Goal: Information Seeking & Learning: Learn about a topic

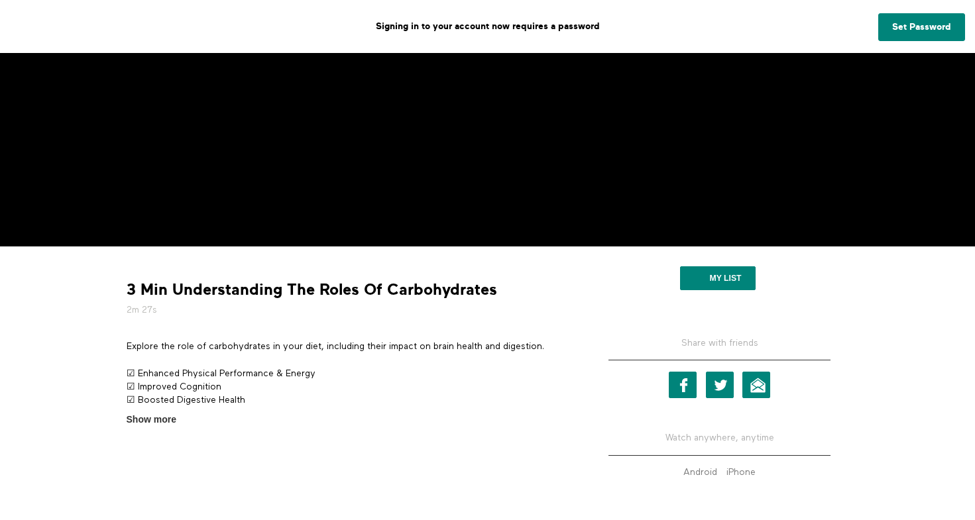
scroll to position [267, 0]
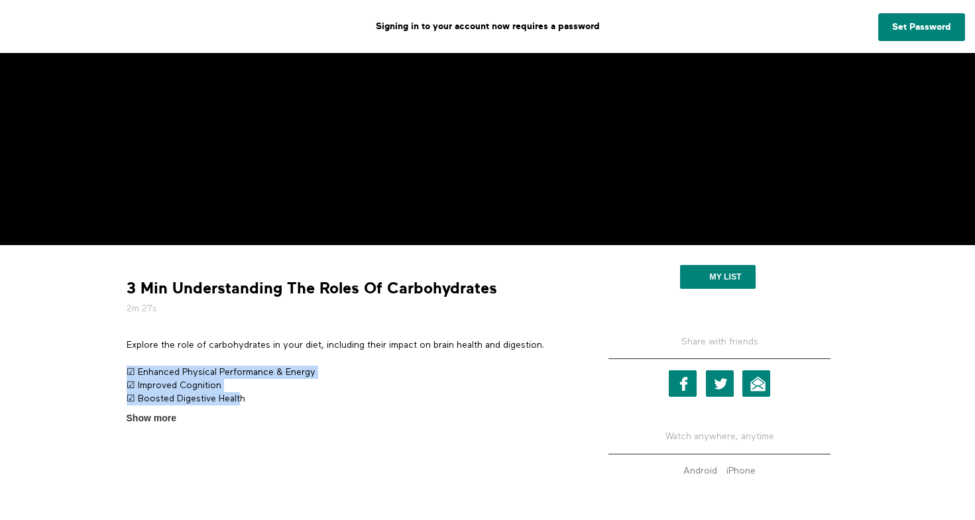
drag, startPoint x: 241, startPoint y: 396, endPoint x: 130, endPoint y: 363, distance: 115.4
click at [130, 363] on div "Explore the role of carbohydrates in your diet, including their impact on brain…" at bounding box center [349, 374] width 444 height 70
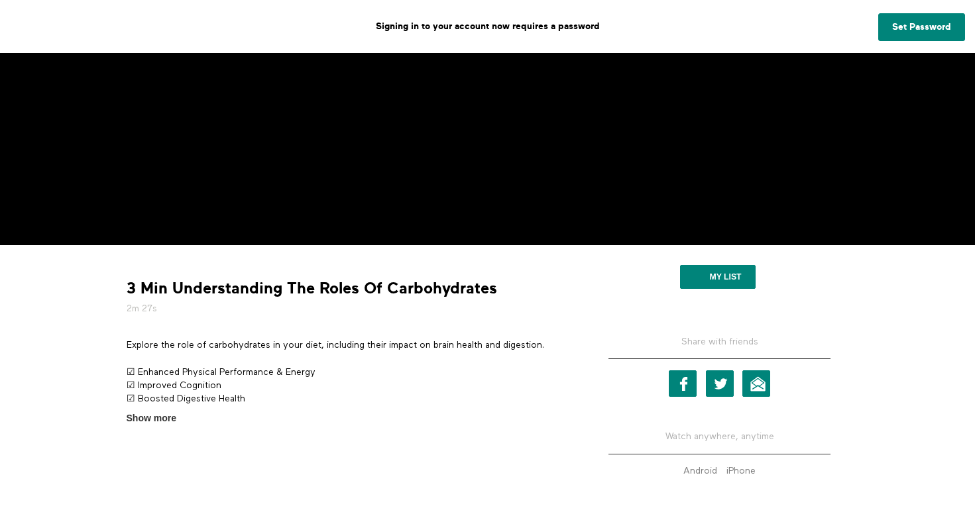
click at [142, 408] on section "Explore the role of carbohydrates in your diet, including their impact on brain…" at bounding box center [348, 382] width 454 height 87
click at [143, 417] on span "Show more" at bounding box center [152, 419] width 50 height 14
click at [0, 0] on input "Show more Show less" at bounding box center [0, 0] width 0 height 0
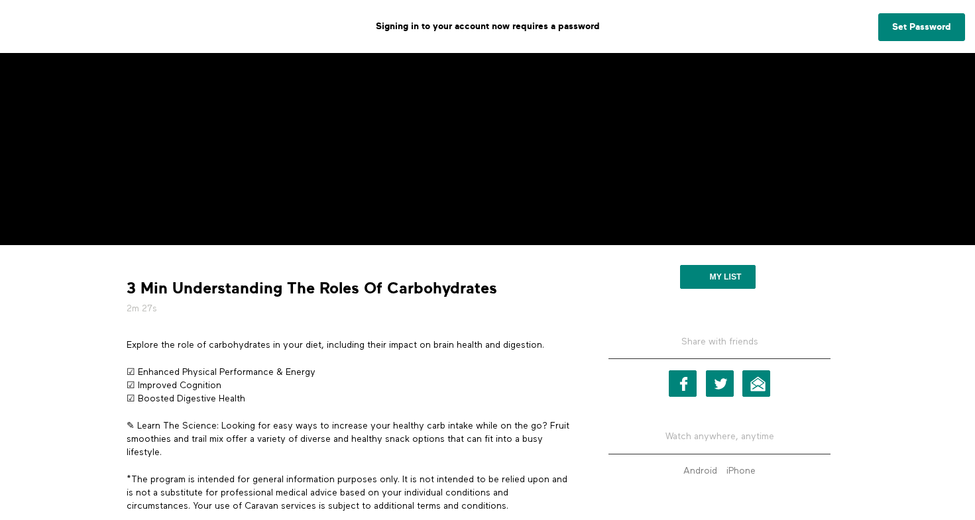
scroll to position [330, 0]
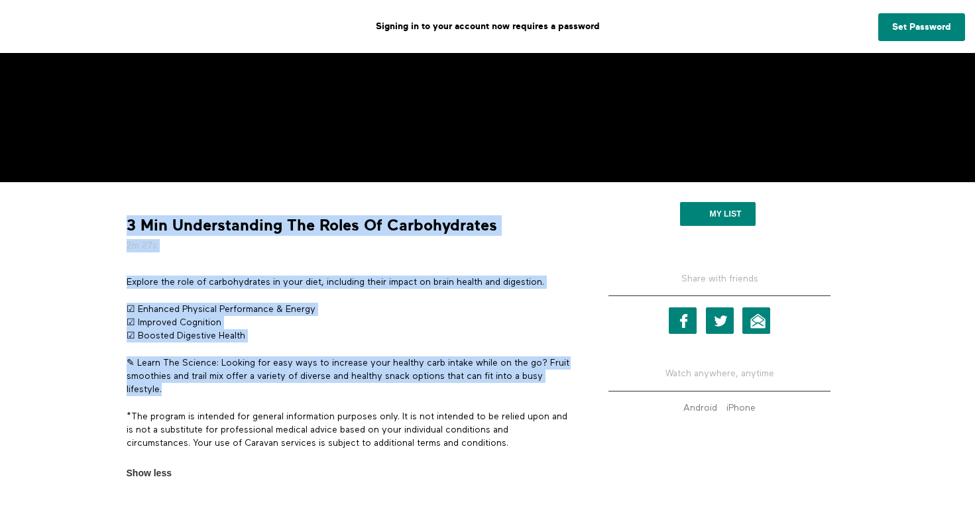
copy div "3 Min Understanding The Roles Of Carbohydrates 2m 27s Explore the role of carbo…"
drag, startPoint x: 167, startPoint y: 392, endPoint x: 117, endPoint y: 296, distance: 108.2
click at [117, 296] on div "3 Min Understanding The Roles Of Carbohydrates 2m 27s Explore the role of carbo…" at bounding box center [349, 336] width 464 height 288
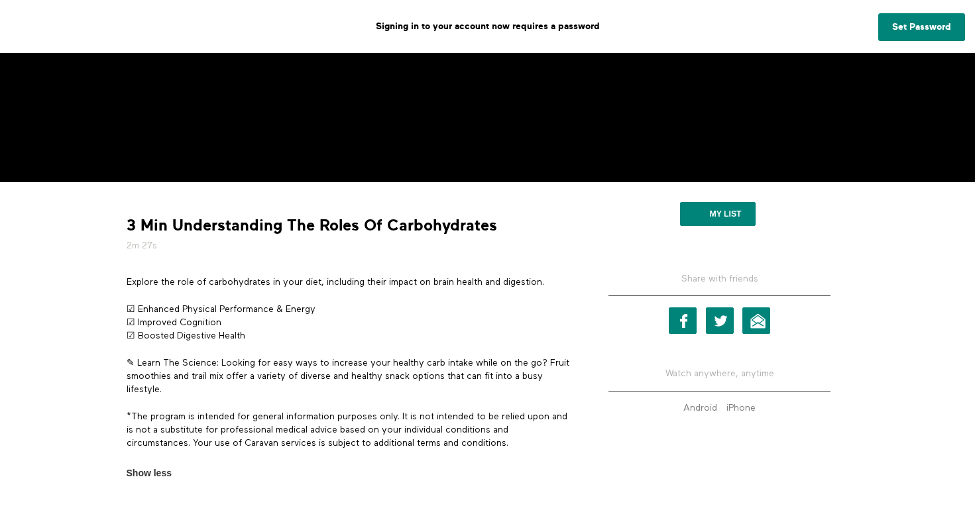
scroll to position [21, 0]
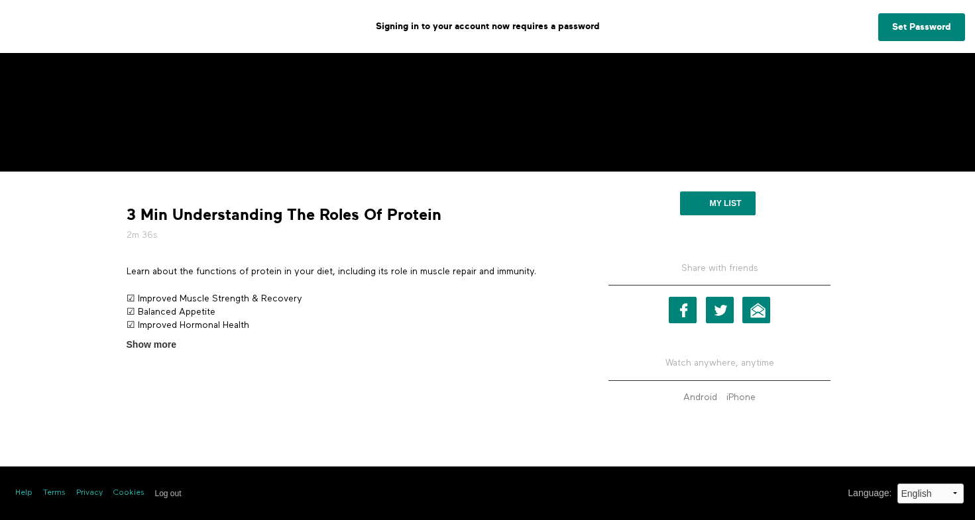
scroll to position [340, 0]
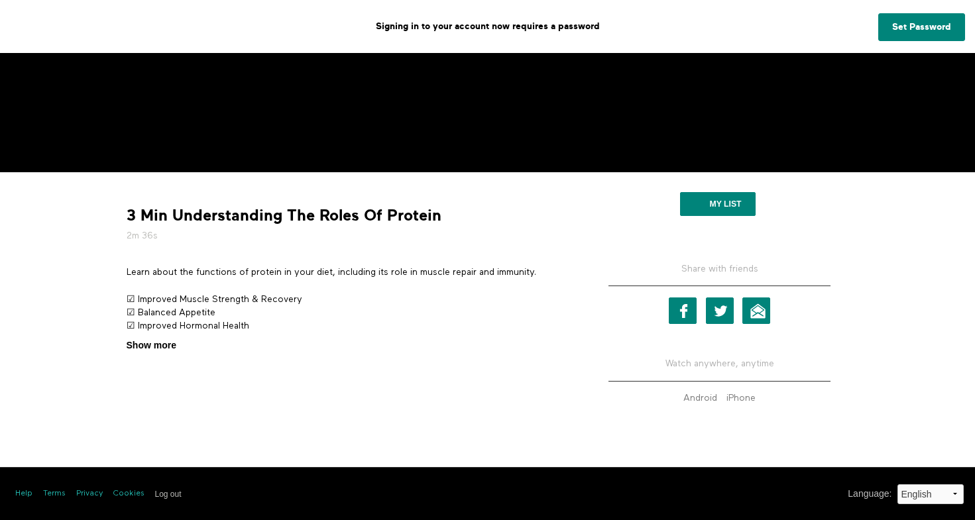
click at [148, 345] on span "Show more" at bounding box center [152, 346] width 50 height 14
click at [0, 0] on input "Show more Show less" at bounding box center [0, 0] width 0 height 0
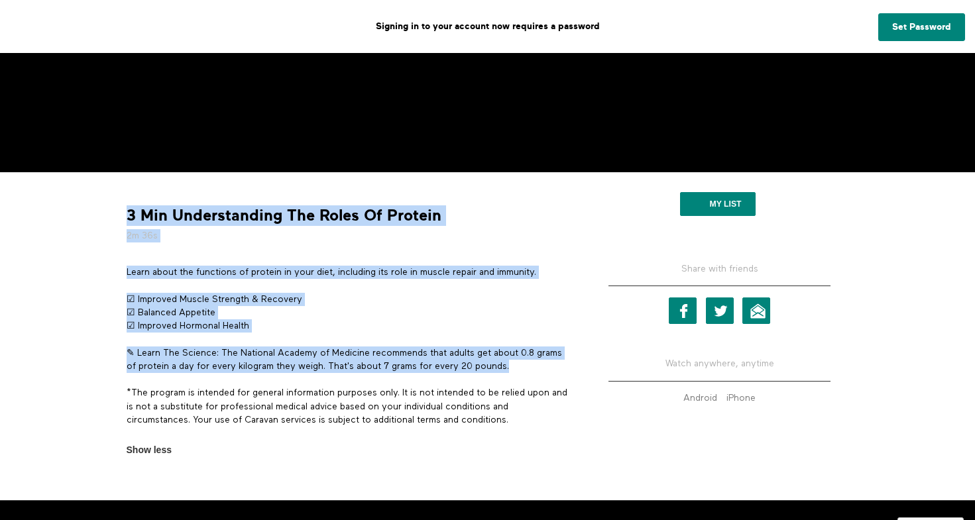
copy div "3 Min Understanding The Roles Of Protein 2m 36s Learn about the functions of pr…"
drag, startPoint x: 126, startPoint y: 211, endPoint x: 521, endPoint y: 363, distance: 423.5
click at [521, 363] on div "3 Min Understanding The Roles Of Protein 2m 36s Learn about the functions of pr…" at bounding box center [349, 319] width 464 height 275
click at [521, 363] on p "✎ Learn The Science: The National Academy of Medicine recommends that adults ge…" at bounding box center [349, 360] width 444 height 27
